Goal: Task Accomplishment & Management: Use online tool/utility

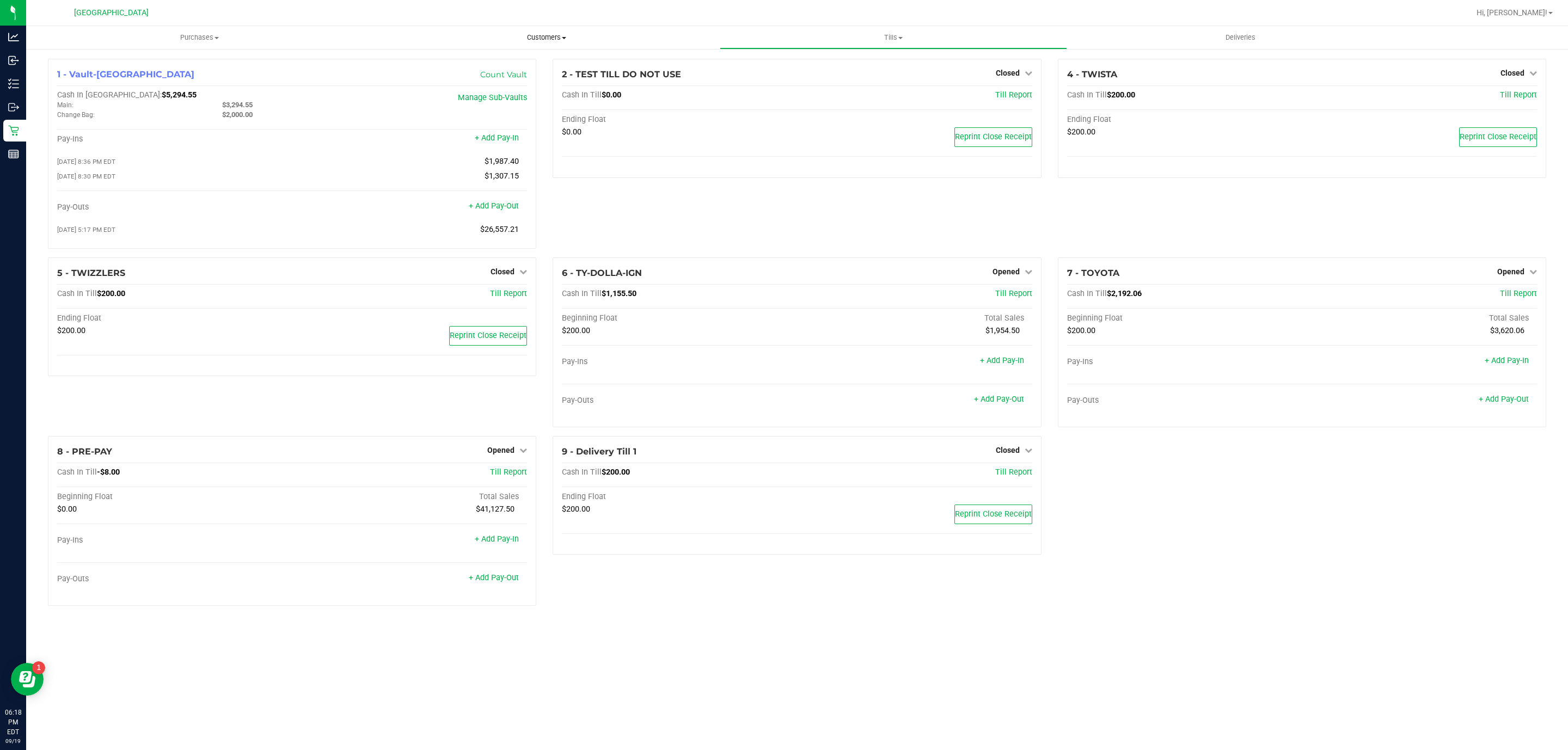
click at [570, 29] on uib-tab-heading "Customers All customers Add a new customer All physicians" at bounding box center [546, 37] width 346 height 22
click at [522, 68] on li "All customers" at bounding box center [546, 66] width 347 height 13
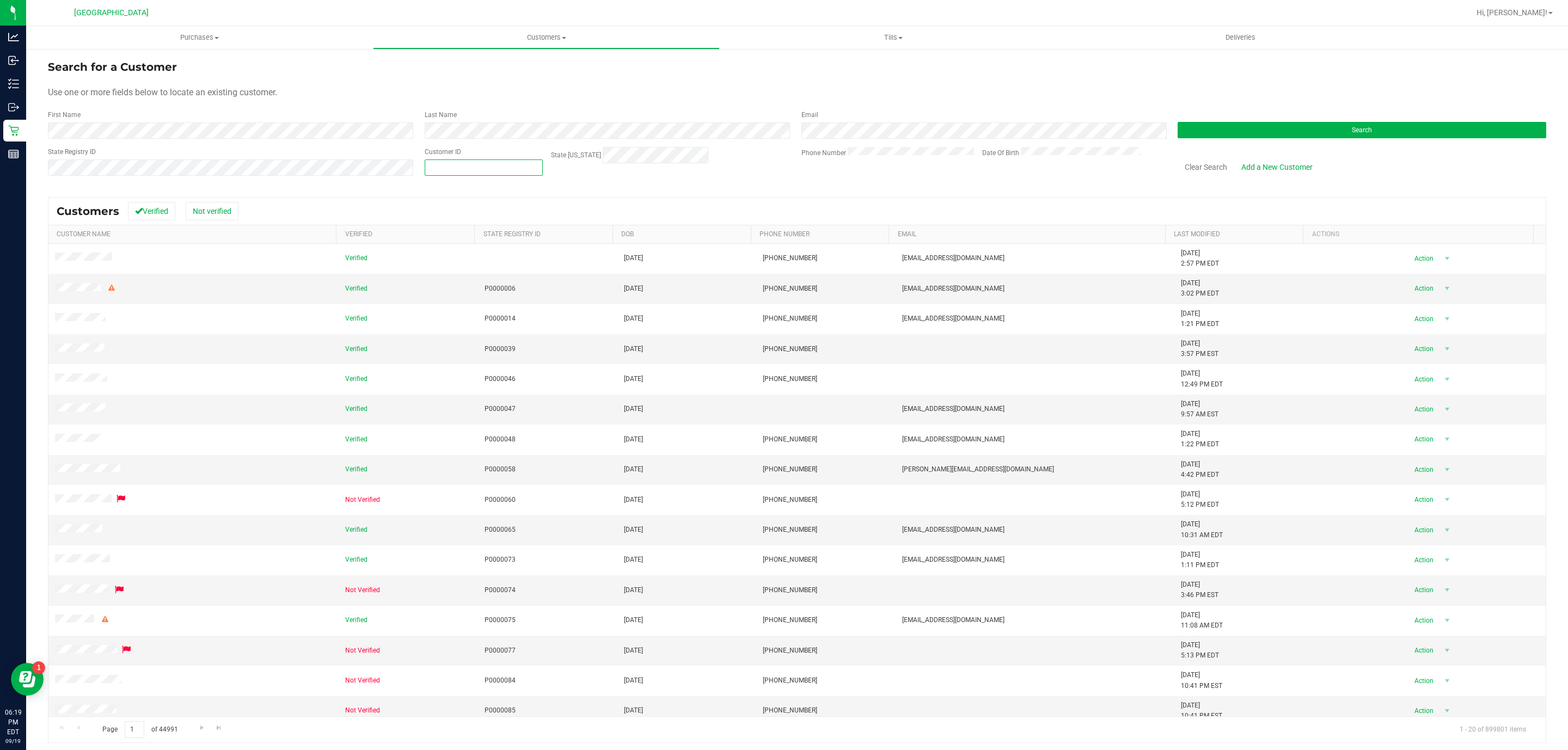
click at [448, 173] on span at bounding box center [483, 168] width 118 height 16
paste input "607552"
type input "607552"
click at [1452, 124] on button "Search" at bounding box center [1361, 130] width 369 height 16
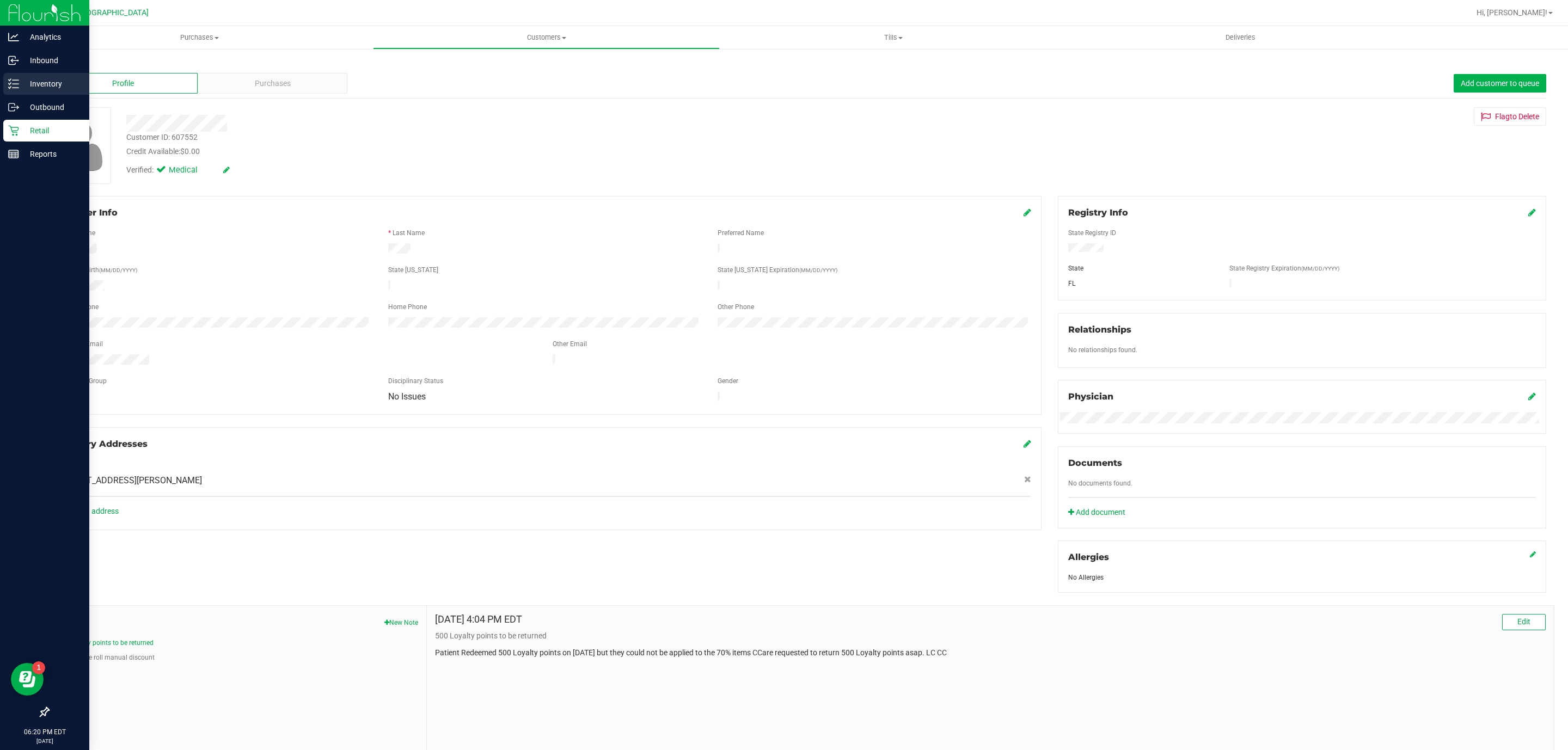
click at [46, 80] on p "Inventory" at bounding box center [51, 84] width 65 height 13
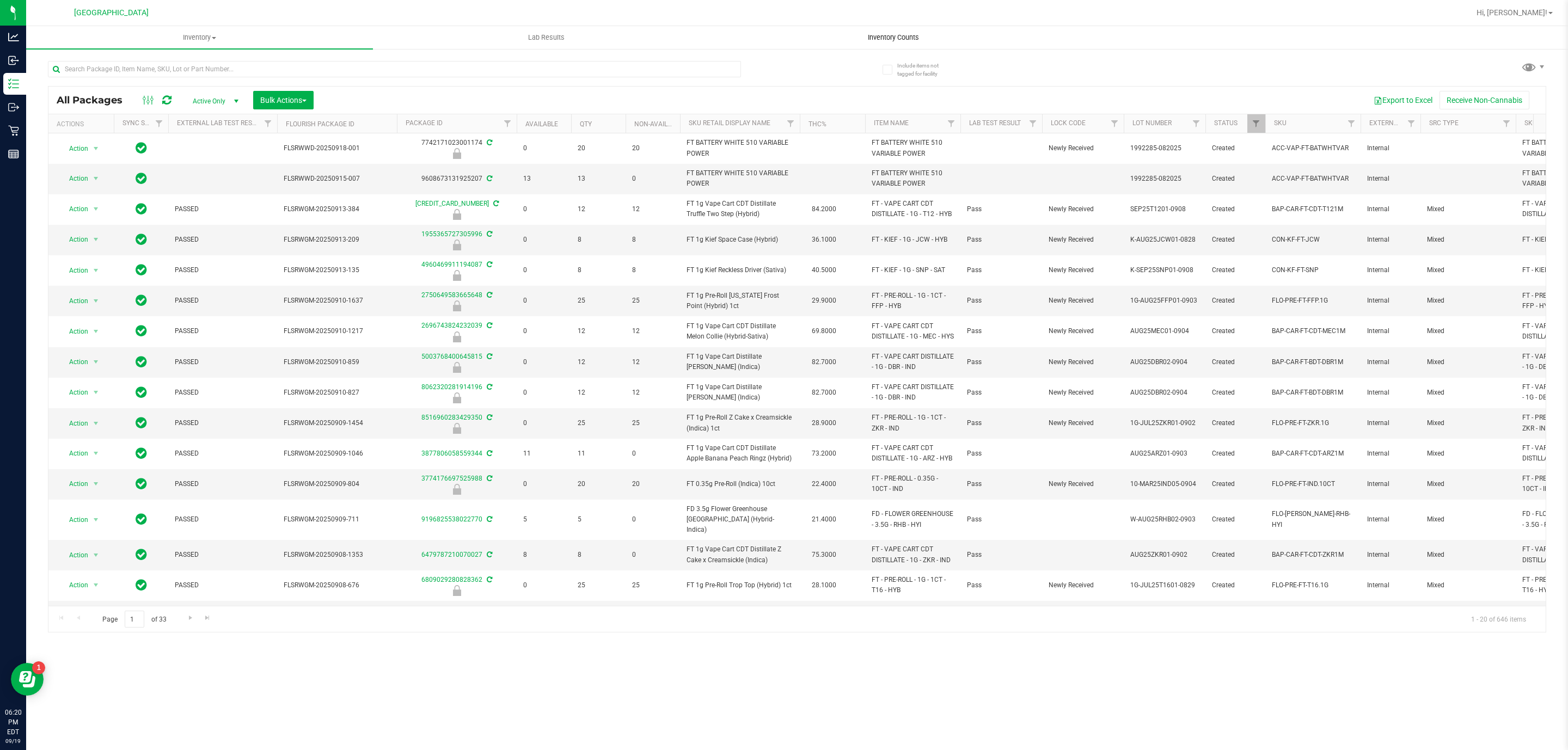
click at [893, 33] on span "Inventory Counts" at bounding box center [893, 37] width 81 height 10
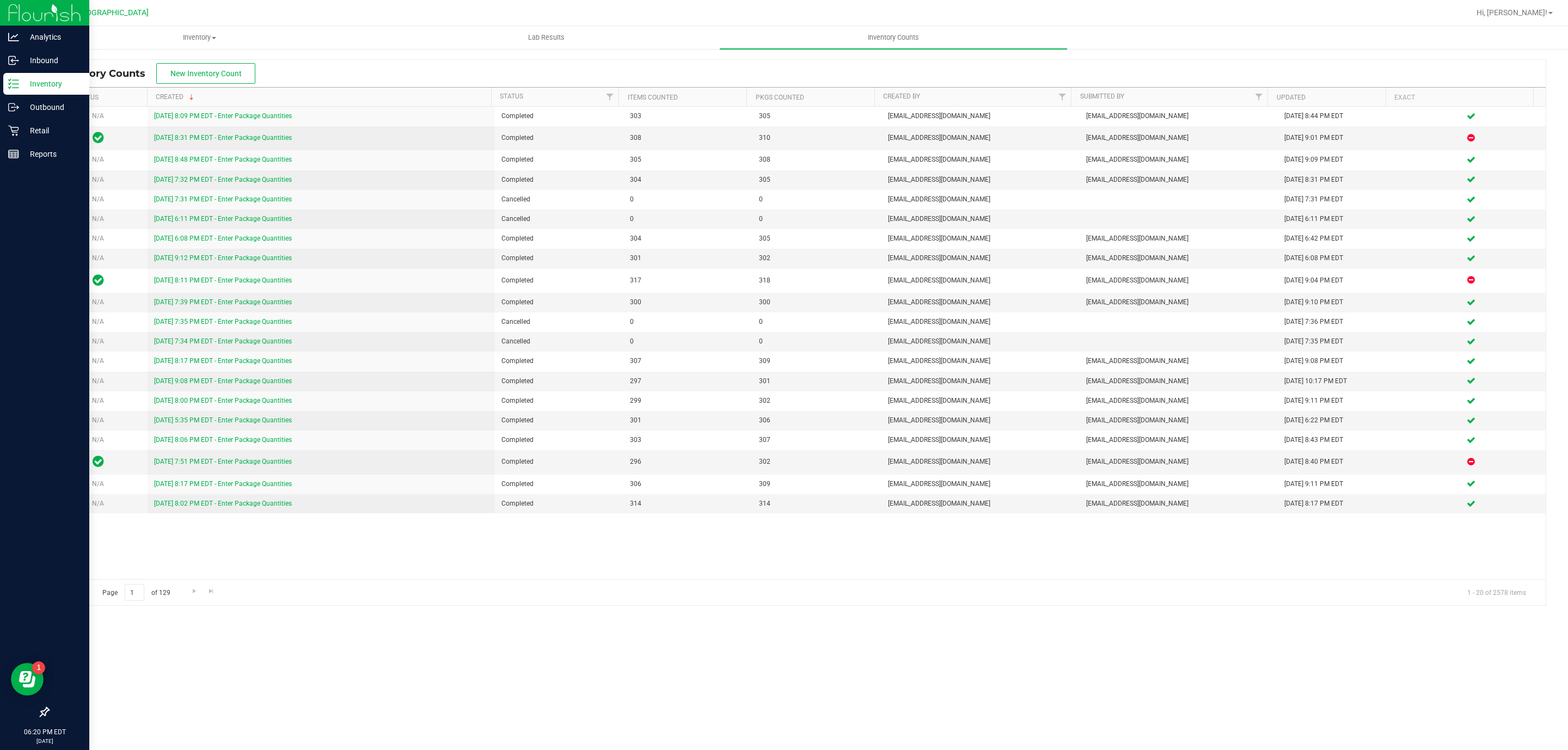
click at [39, 82] on p "Inventory" at bounding box center [51, 84] width 65 height 13
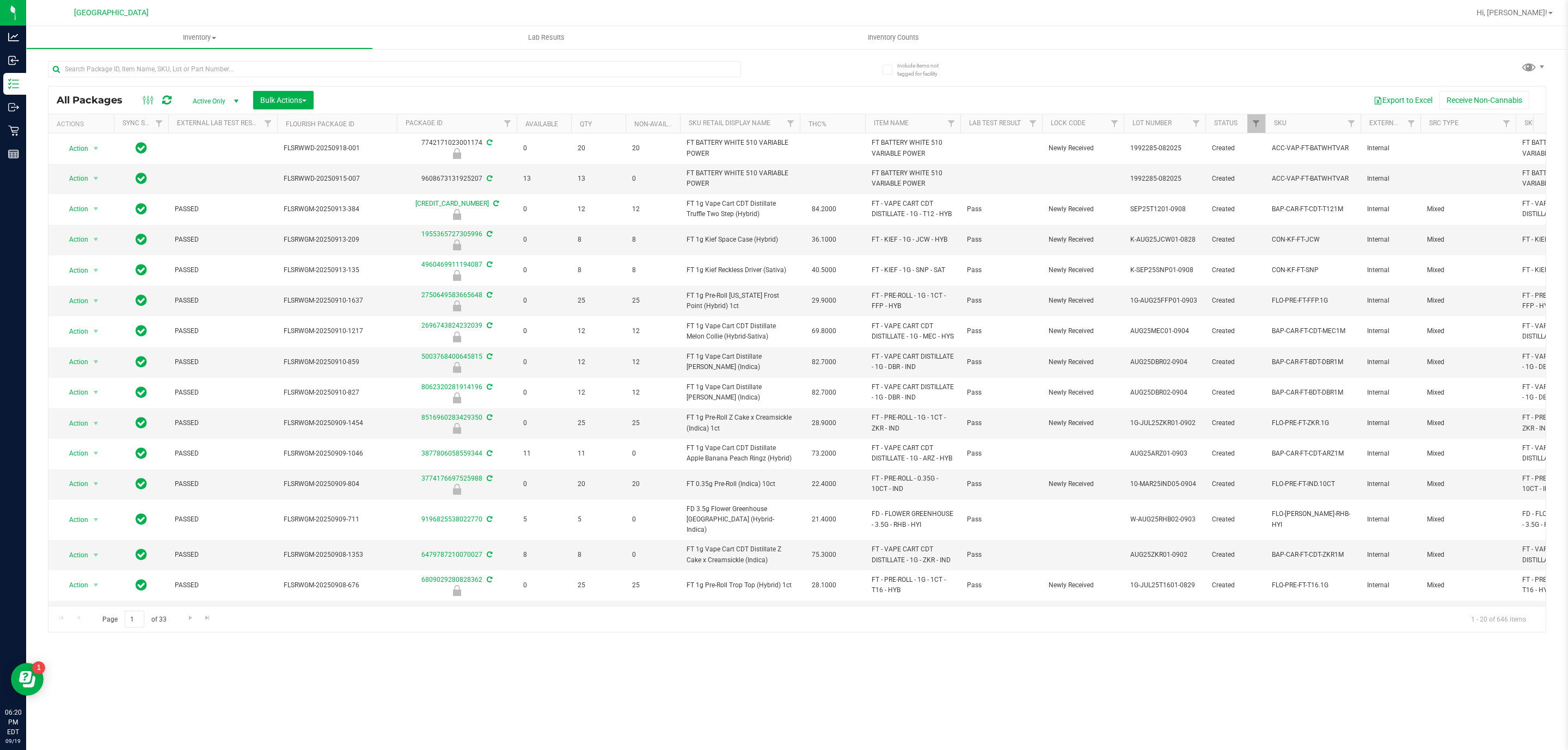
click at [1387, 89] on div "All Packages Active Only Active Only Lab Samples Locked All External Internal B…" at bounding box center [797, 99] width 1497 height 27
click at [1388, 94] on button "Export to Excel" at bounding box center [1403, 100] width 73 height 19
